Goal: Information Seeking & Learning: Find specific fact

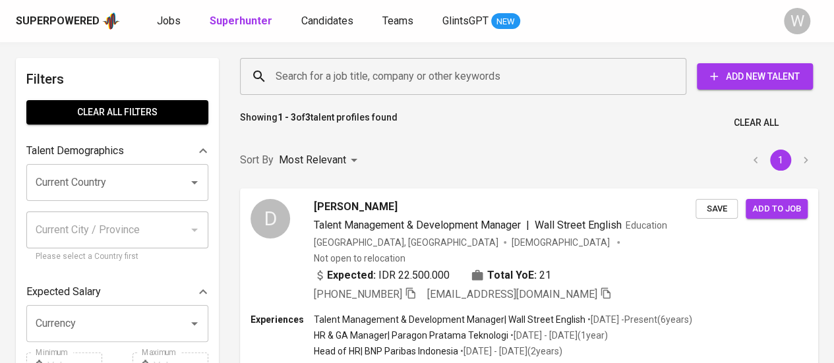
click at [434, 67] on input "Search for a job title, company or other keywords" at bounding box center [466, 76] width 388 height 25
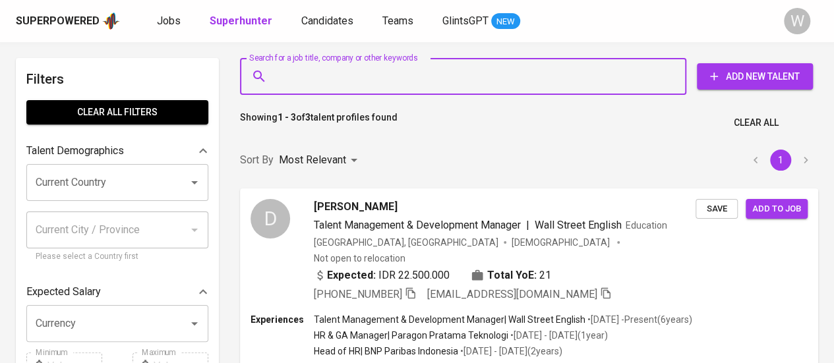
paste input "[PERSON_NAME] [PERSON_NAME]"
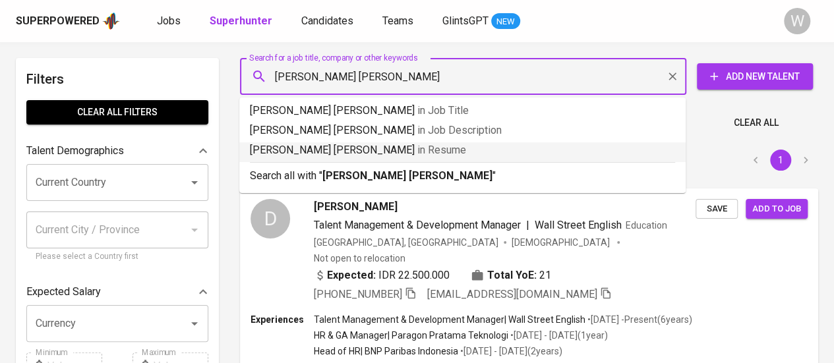
type input "[PERSON_NAME] [PERSON_NAME] ""
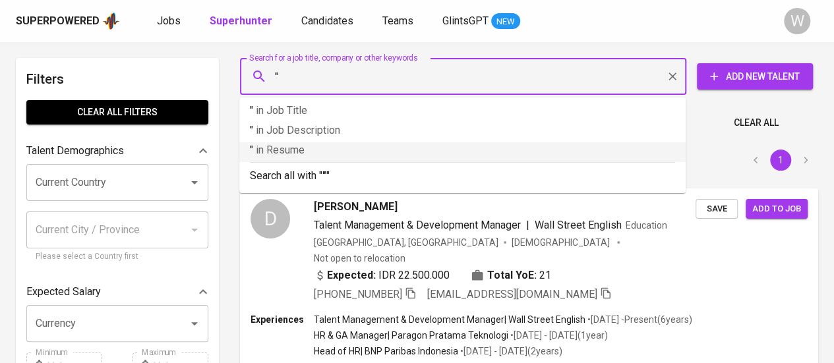
paste input "[PERSON_NAME] [PERSON_NAME]"
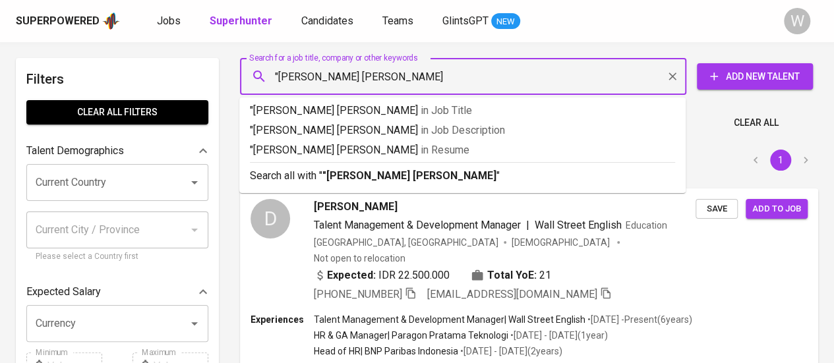
type input ""[PERSON_NAME] [PERSON_NAME]""
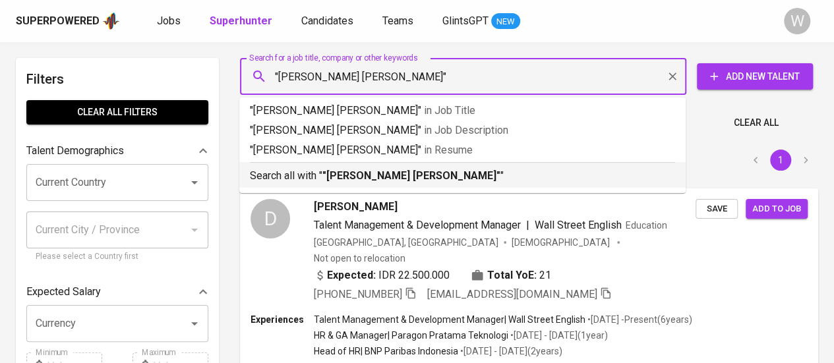
click at [400, 173] on b ""[PERSON_NAME] [PERSON_NAME]"" at bounding box center [411, 175] width 178 height 13
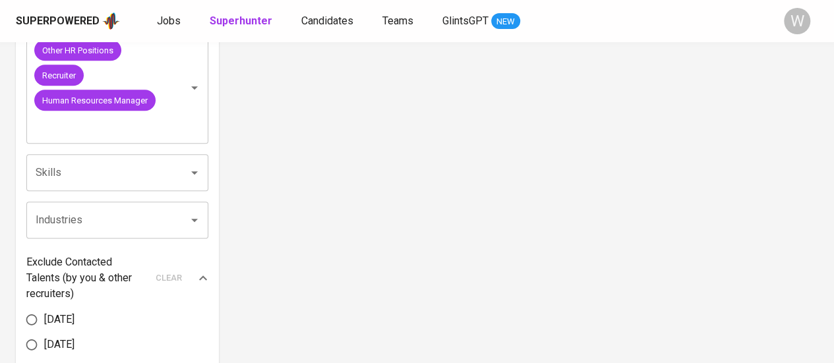
scroll to position [535, 0]
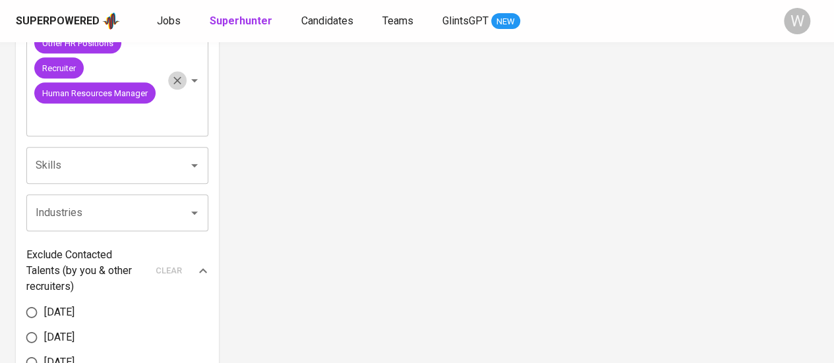
click at [179, 82] on icon "Clear" at bounding box center [177, 81] width 8 height 8
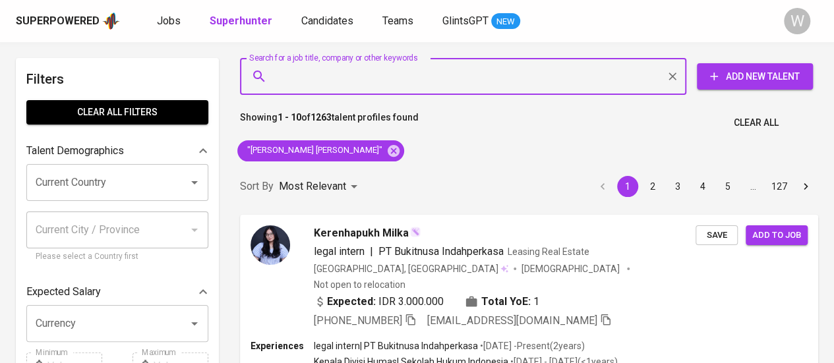
click at [422, 71] on input "Search for a job title, company or other keywords" at bounding box center [466, 76] width 388 height 25
paste input "[EMAIL_ADDRESS][DOMAIN_NAME]"
type input "[EMAIL_ADDRESS][DOMAIN_NAME]"
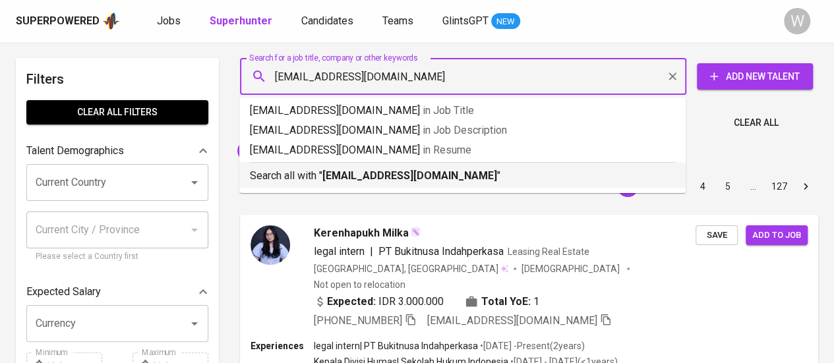
click at [436, 164] on div "Search all with " [EMAIL_ADDRESS][DOMAIN_NAME] "" at bounding box center [462, 173] width 425 height 22
click at [434, 167] on div "Sort By Most Relevant MOST_RELEVANT 1 2 3 4 5 … 127" at bounding box center [529, 187] width 594 height 40
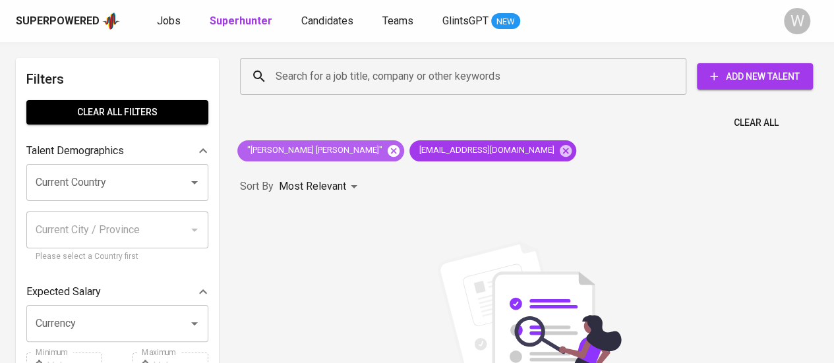
click at [386, 152] on icon at bounding box center [393, 151] width 15 height 15
